Goal: Understand process/instructions

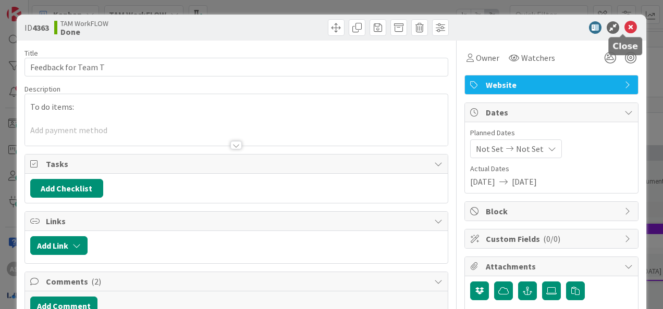
click at [624, 32] on icon at bounding box center [630, 27] width 13 height 13
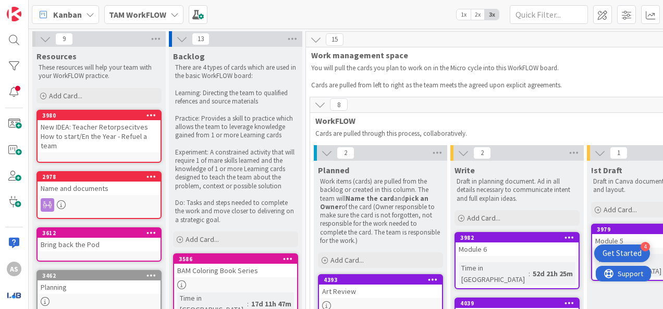
click at [155, 22] on div "TAM WorkFLOW" at bounding box center [143, 14] width 79 height 19
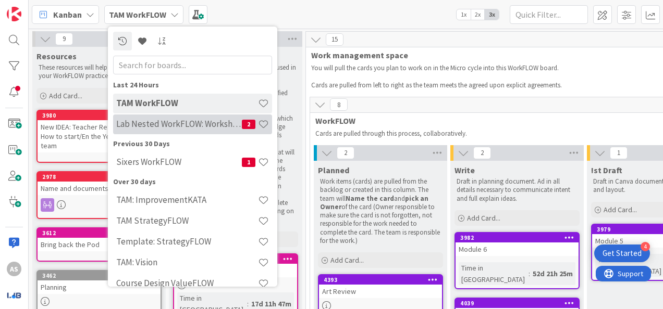
click at [189, 124] on h4 "Lab Nested WorkFLOW: Workshop" at bounding box center [179, 124] width 126 height 10
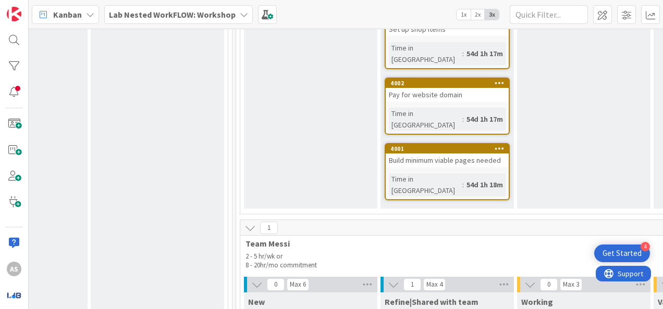
scroll to position [1824, 1460]
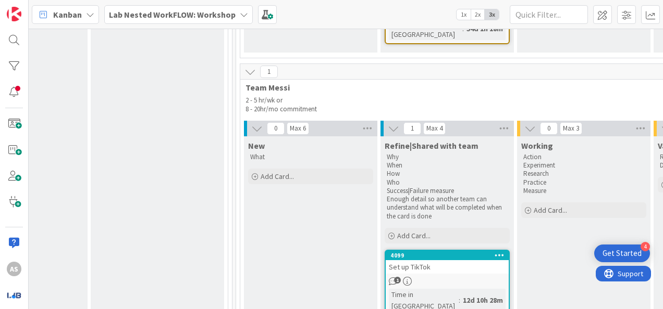
click at [444, 250] on link "4099 Set up TikTok 1 Time in [GEOGRAPHIC_DATA] : 12d 10h 28m 0 / 1 0/3" at bounding box center [446, 296] width 125 height 92
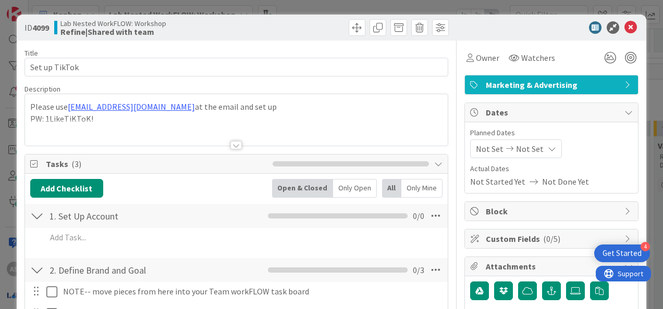
click at [234, 143] on div at bounding box center [235, 145] width 11 height 8
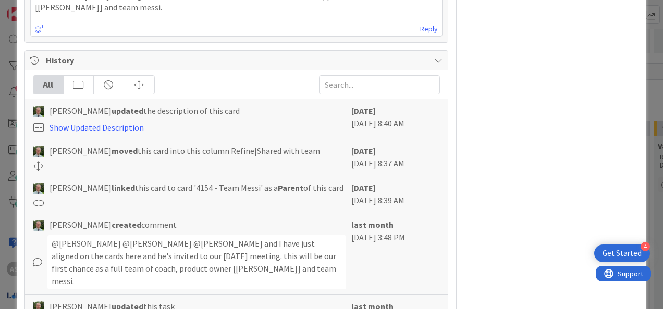
scroll to position [834, 0]
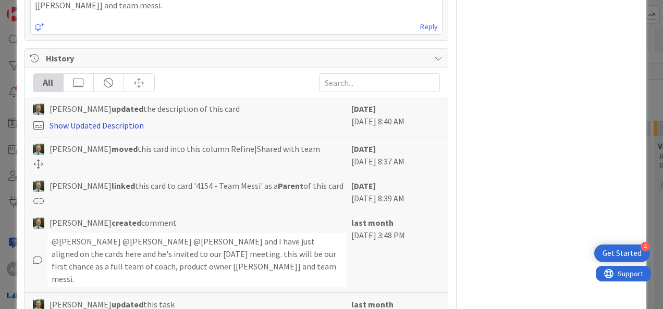
click at [82, 120] on link "Show Updated Description" at bounding box center [96, 125] width 94 height 10
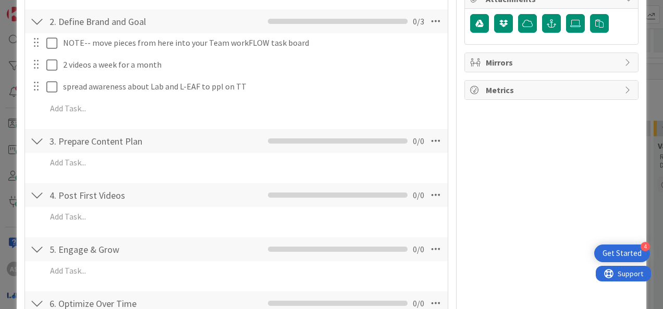
scroll to position [230, 0]
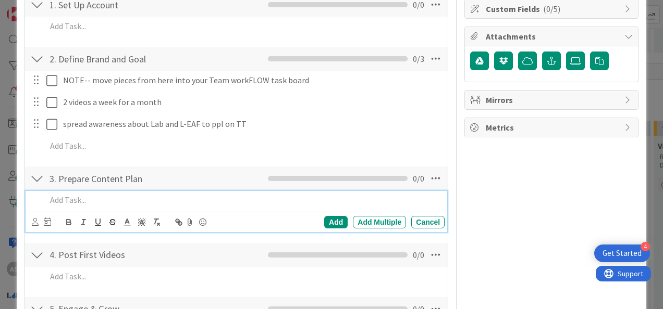
click at [85, 203] on p at bounding box center [243, 200] width 394 height 12
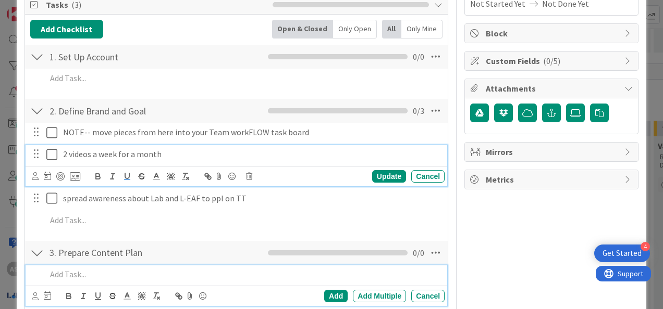
scroll to position [200, 0]
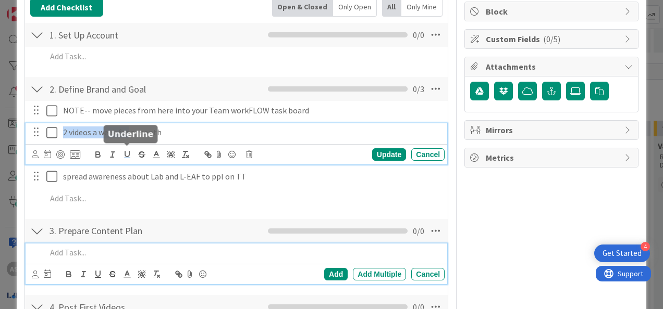
drag, startPoint x: 63, startPoint y: 151, endPoint x: 129, endPoint y: 155, distance: 66.3
click at [129, 155] on div "2 videos a week for a month Update Cancel" at bounding box center [236, 143] width 421 height 41
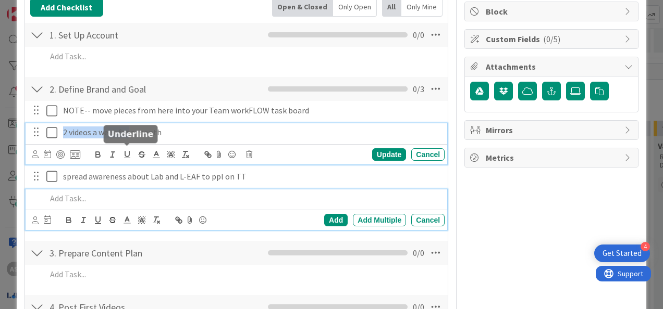
click at [157, 190] on div at bounding box center [243, 199] width 402 height 18
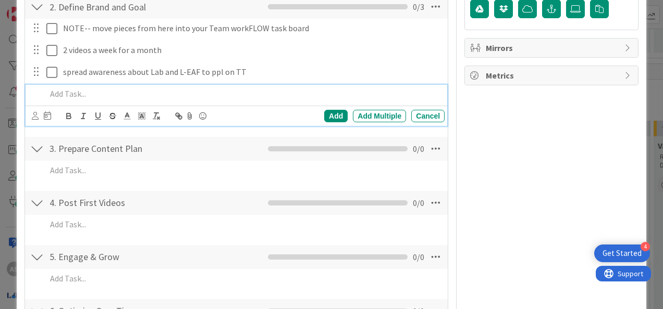
scroll to position [230, 0]
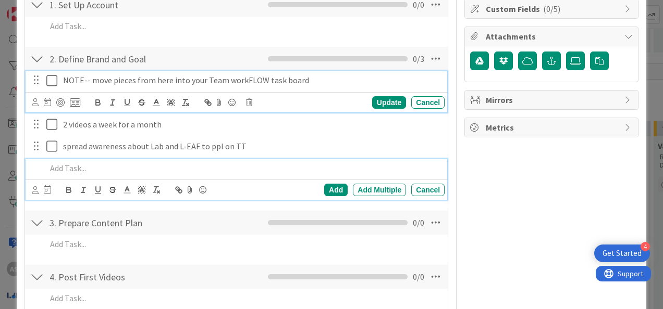
click at [139, 78] on p "NOTE-- move pieces from here into your Team workFLOW task board" at bounding box center [251, 81] width 377 height 12
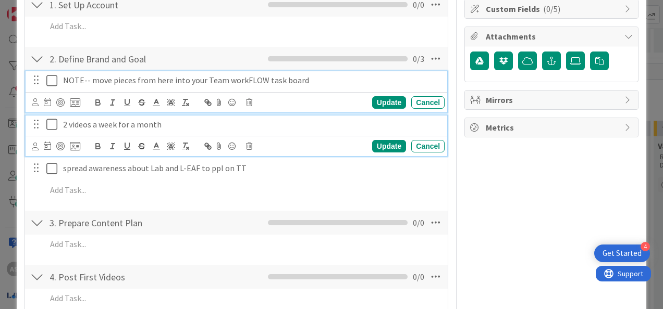
click at [147, 126] on p "2 videos a week for a month" at bounding box center [251, 125] width 377 height 12
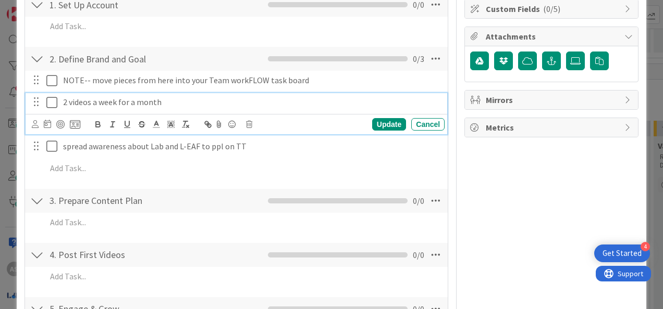
scroll to position [208, 0]
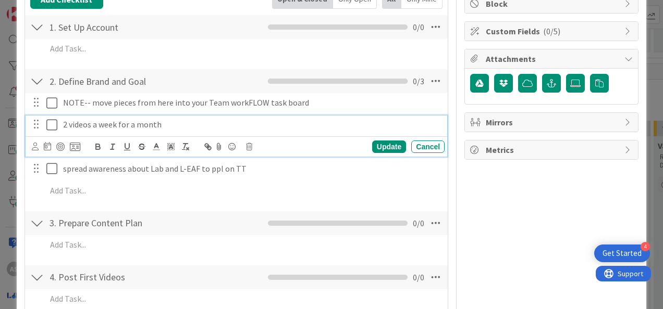
click at [141, 61] on div "1. Set Up Account Checklist Name 18 / 64 1. Set Up Account 0 / 0 Add Add Multip…" at bounding box center [236, 38] width 423 height 49
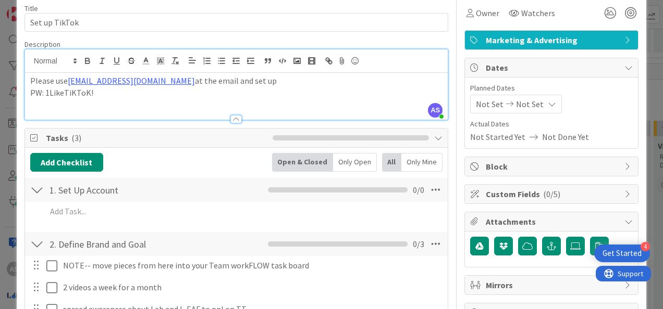
scroll to position [0, 0]
